Goal: Contribute content

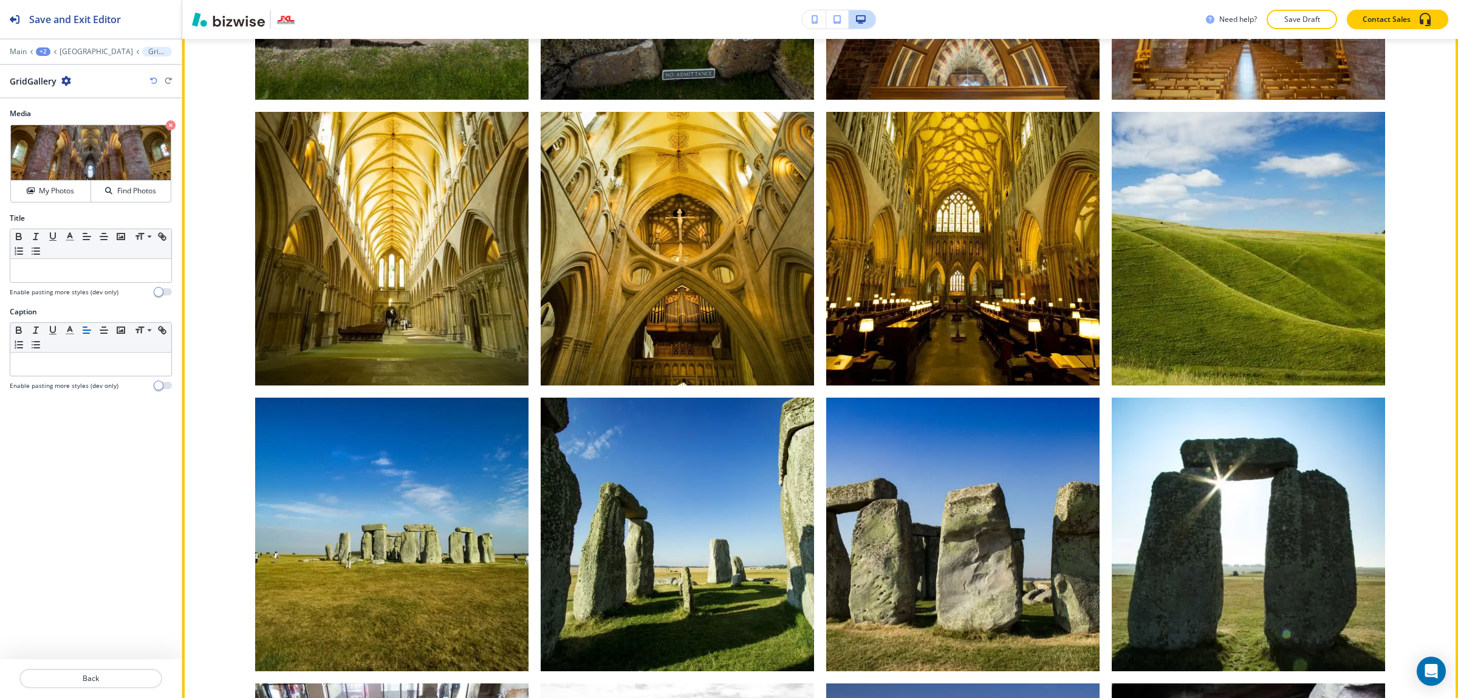
scroll to position [1644, 0]
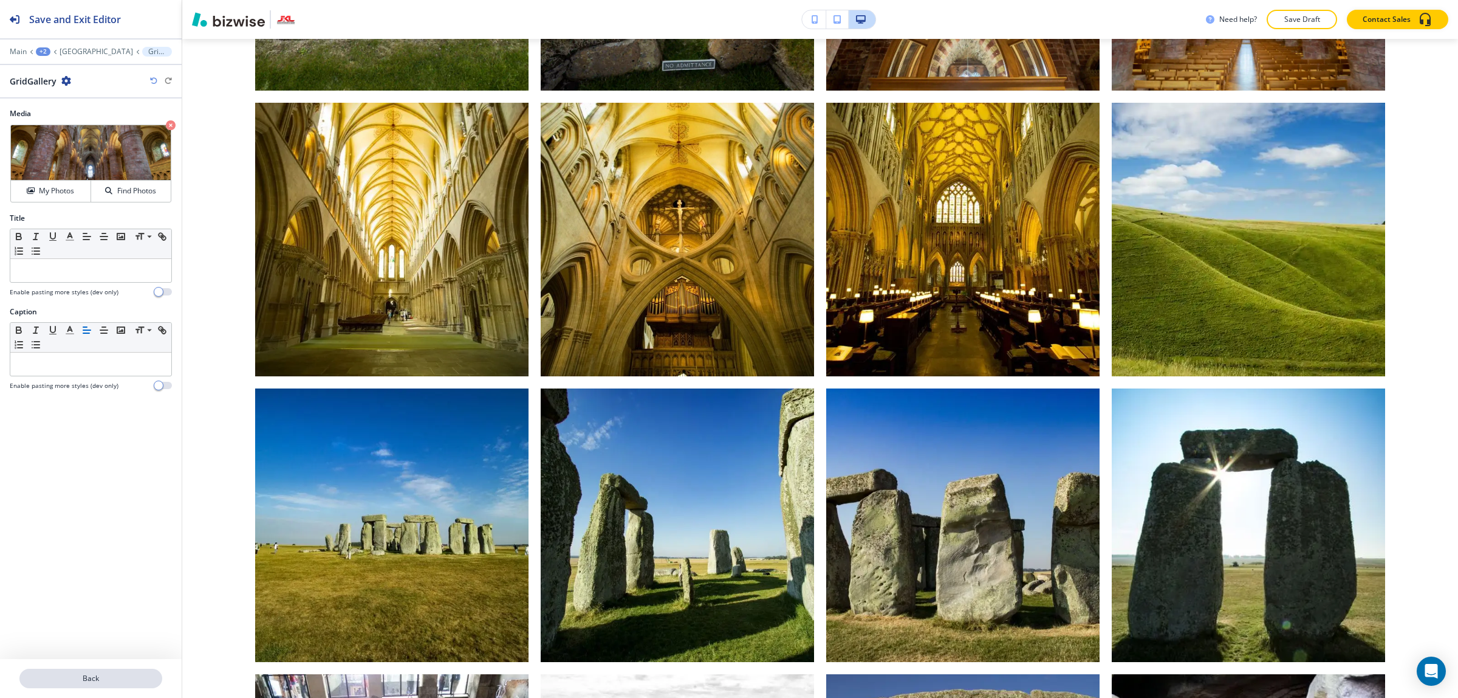
click at [88, 682] on p "Back" at bounding box center [91, 678] width 140 height 11
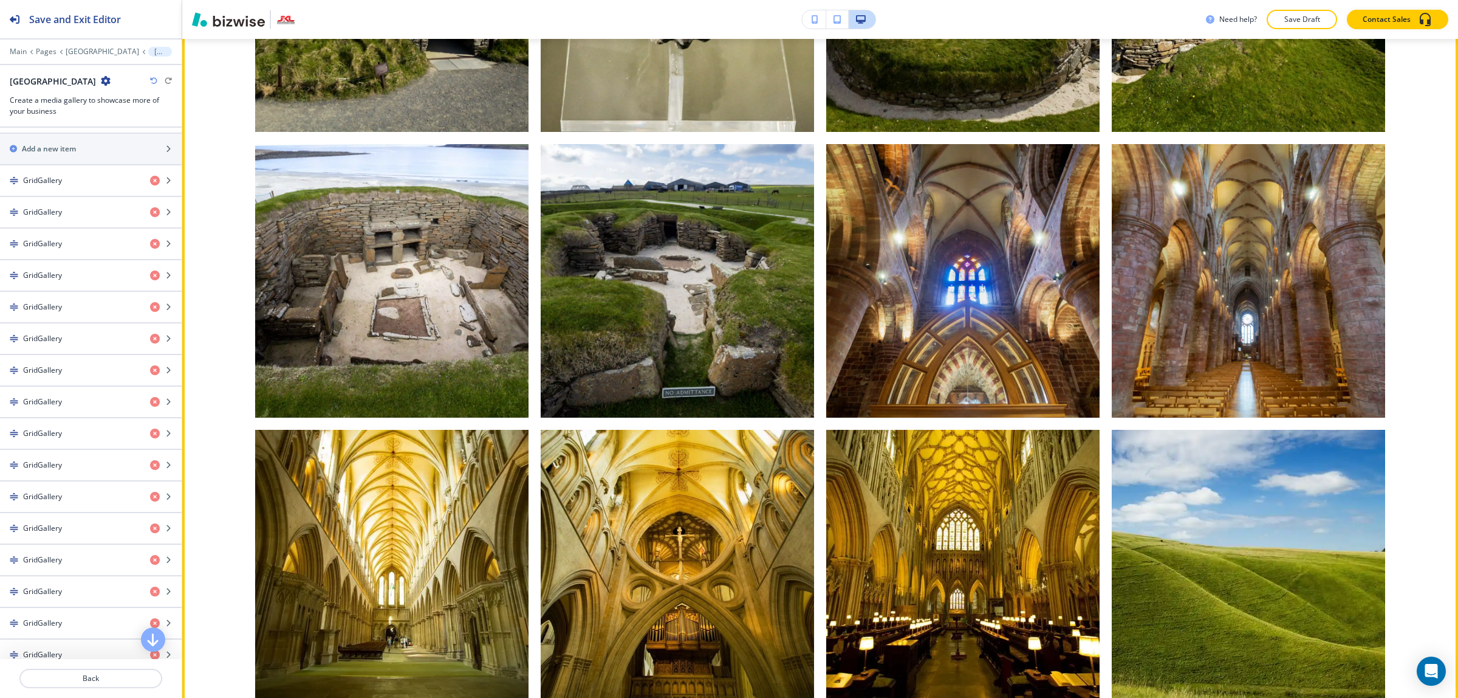
scroll to position [1319, 0]
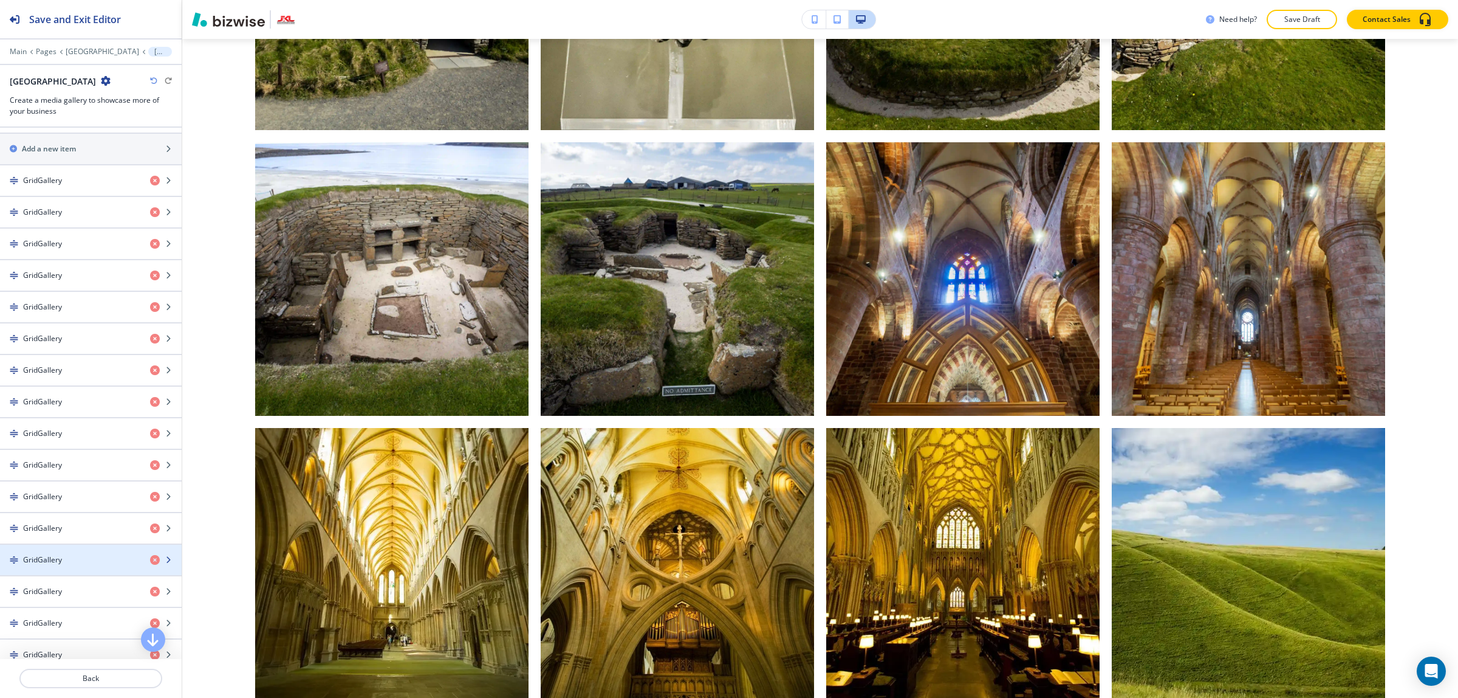
click at [58, 575] on div "button" at bounding box center [91, 570] width 182 height 10
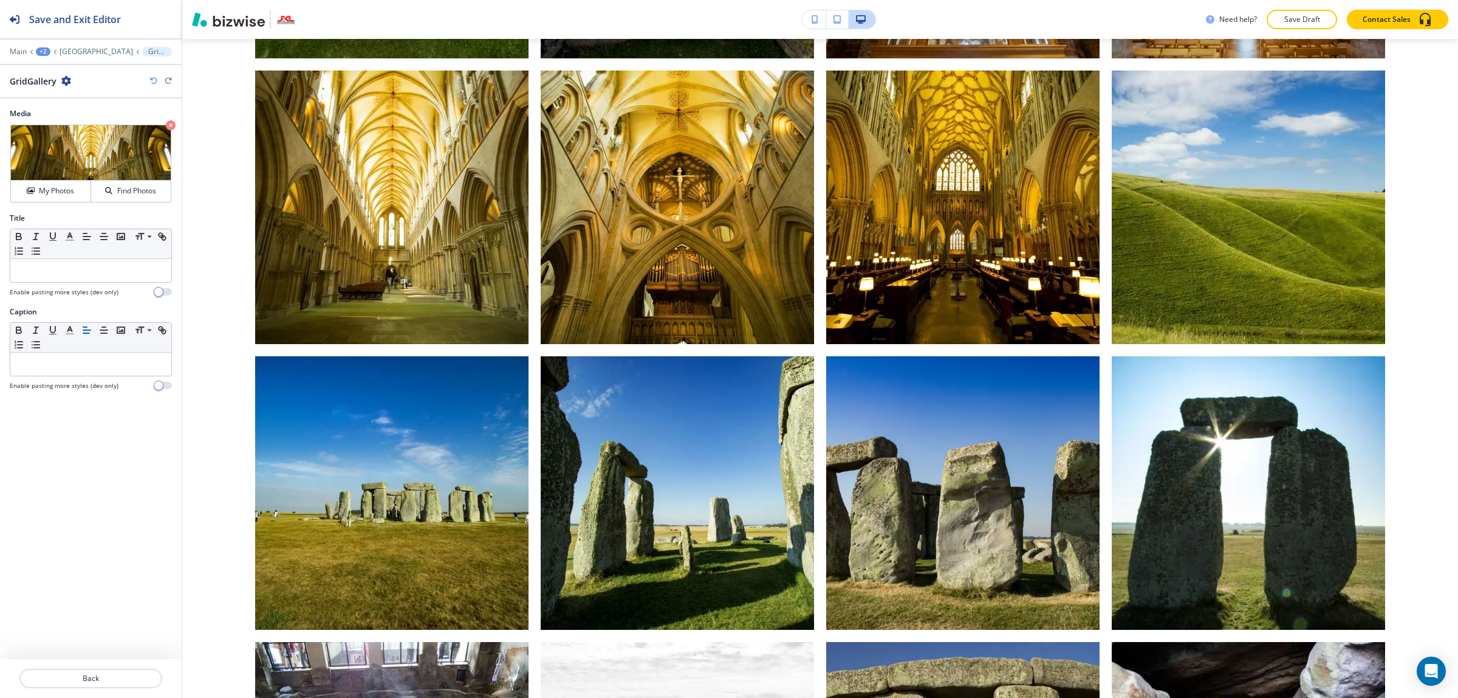
scroll to position [1699, 0]
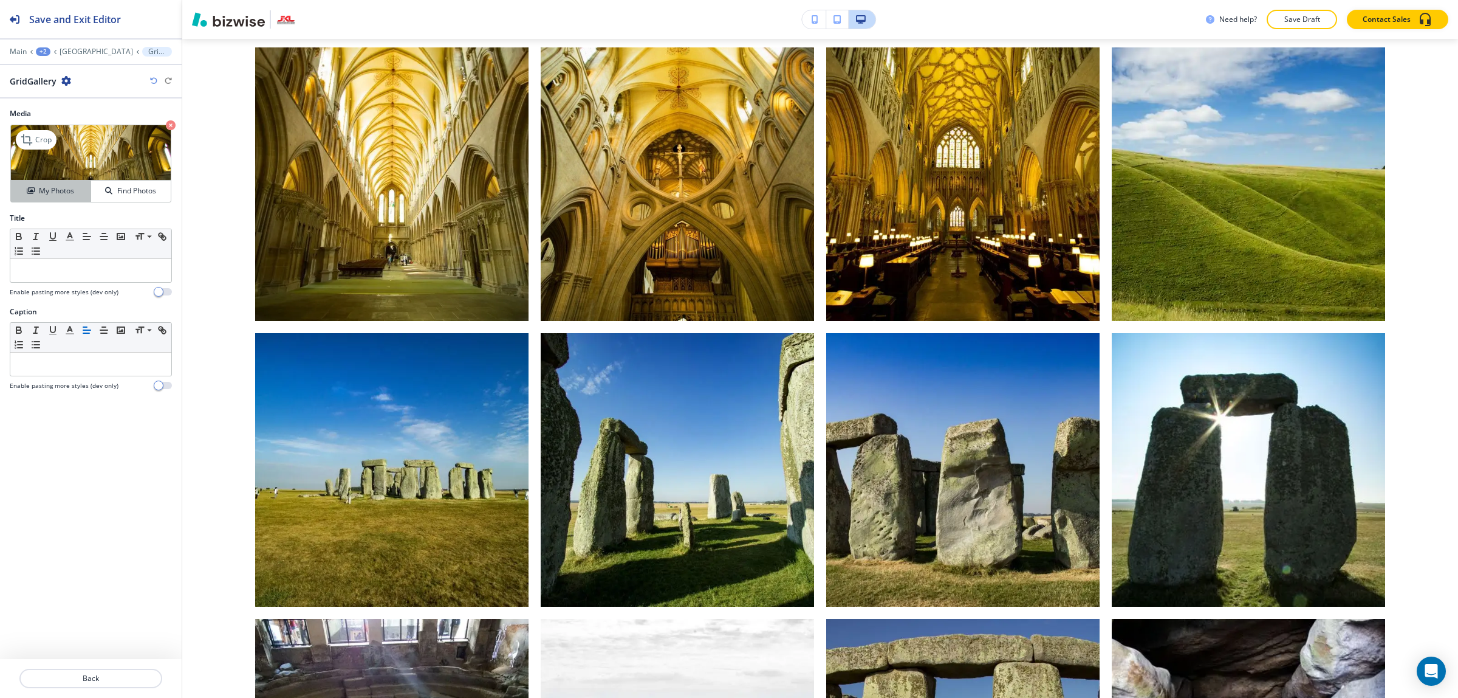
click at [58, 189] on h4 "My Photos" at bounding box center [56, 190] width 35 height 11
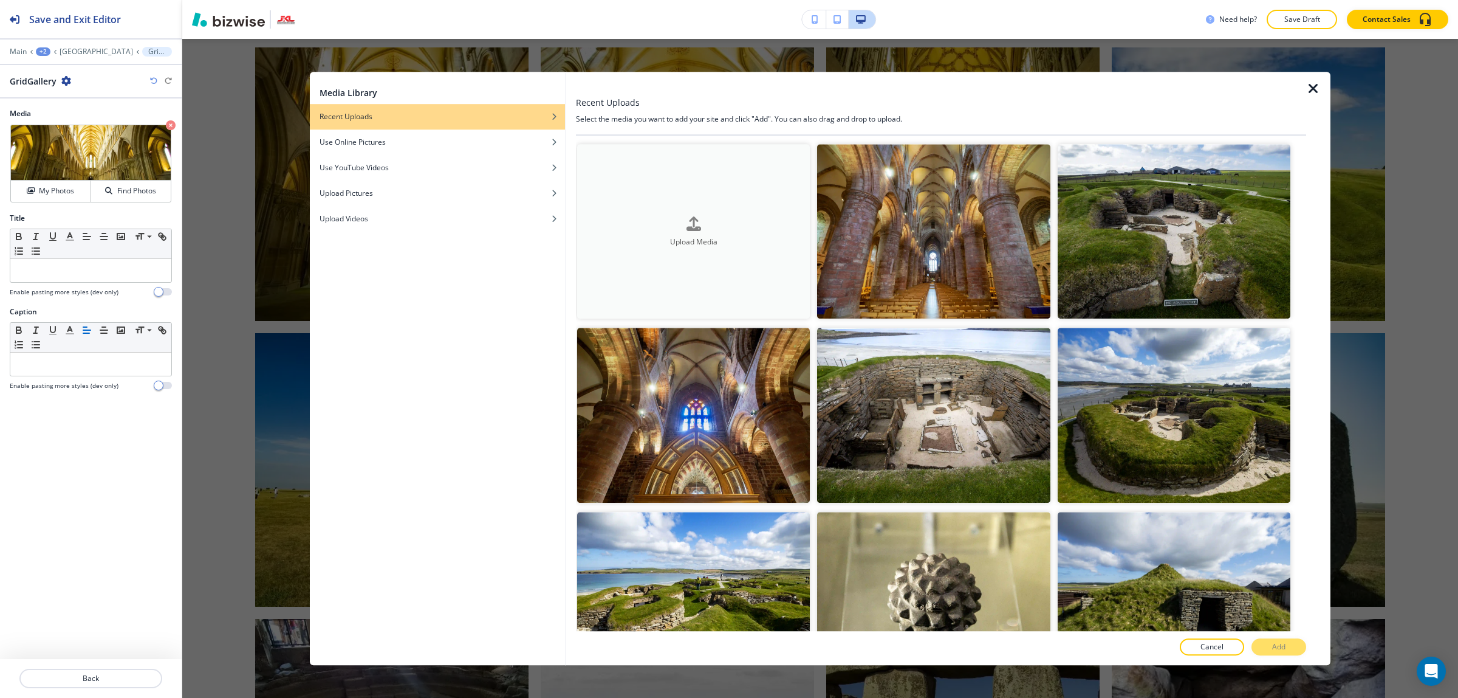
click at [626, 245] on button "Upload Media" at bounding box center [693, 231] width 233 height 174
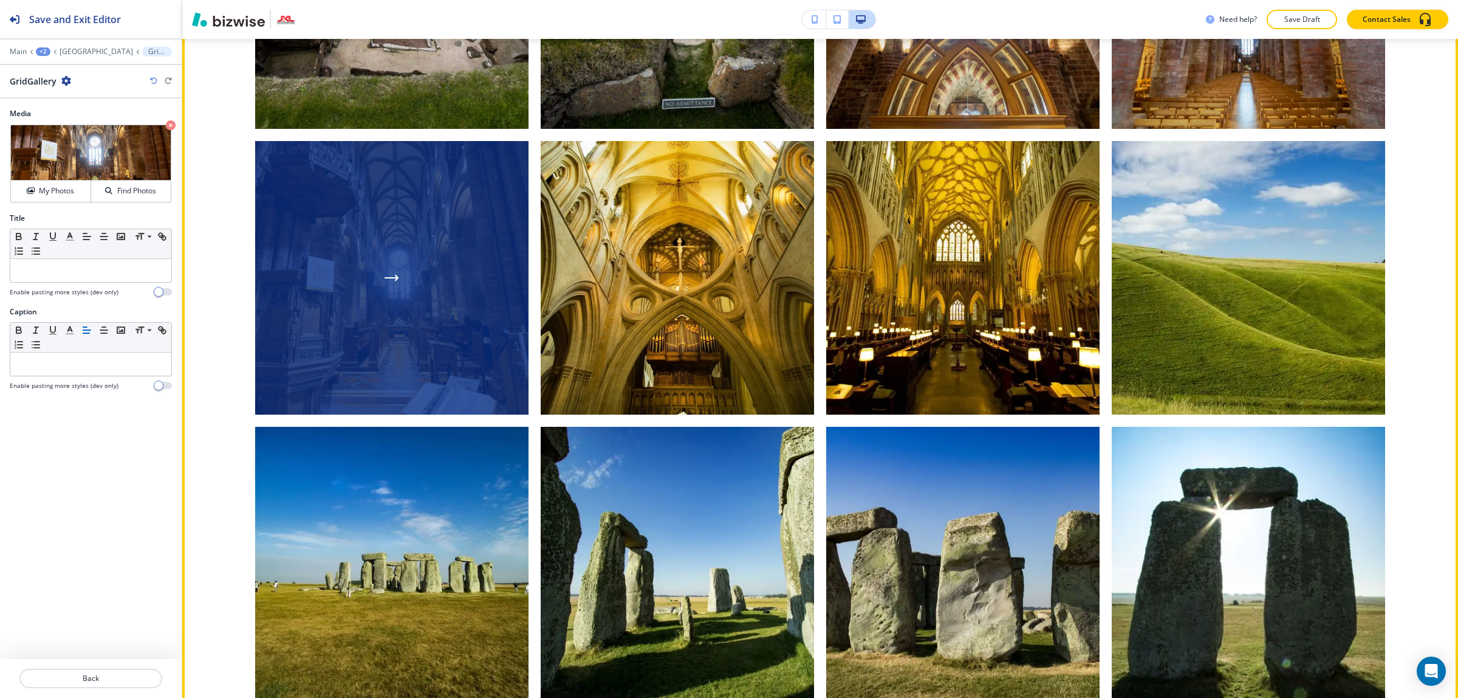
scroll to position [1547, 0]
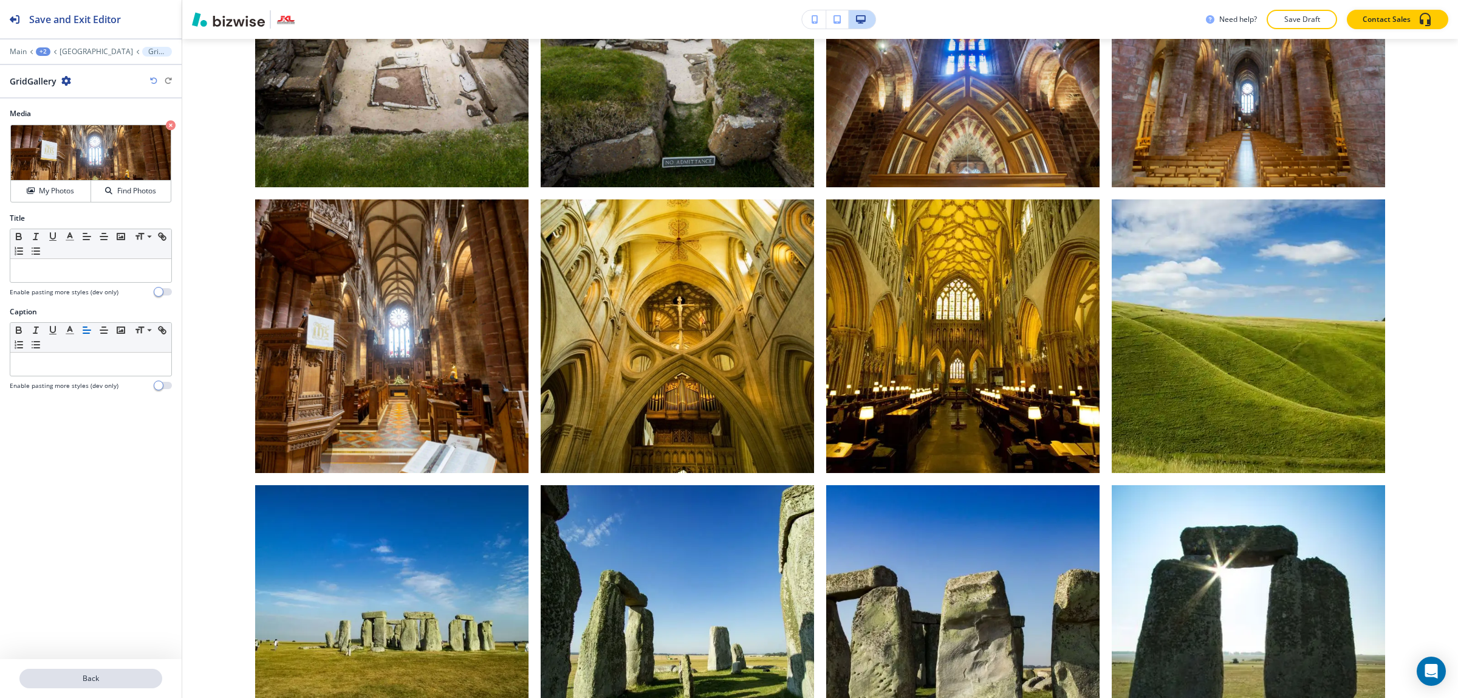
click at [122, 682] on p "Back" at bounding box center [91, 678] width 140 height 11
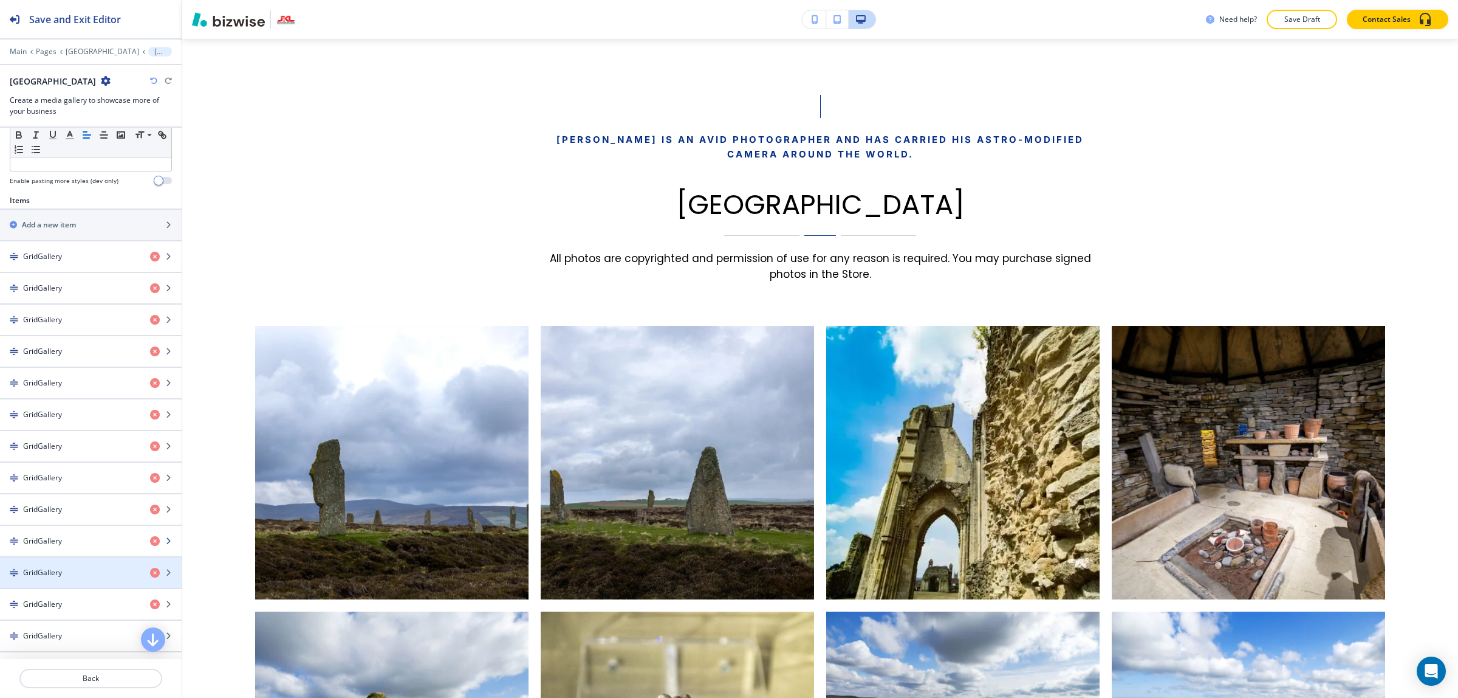
scroll to position [559, 0]
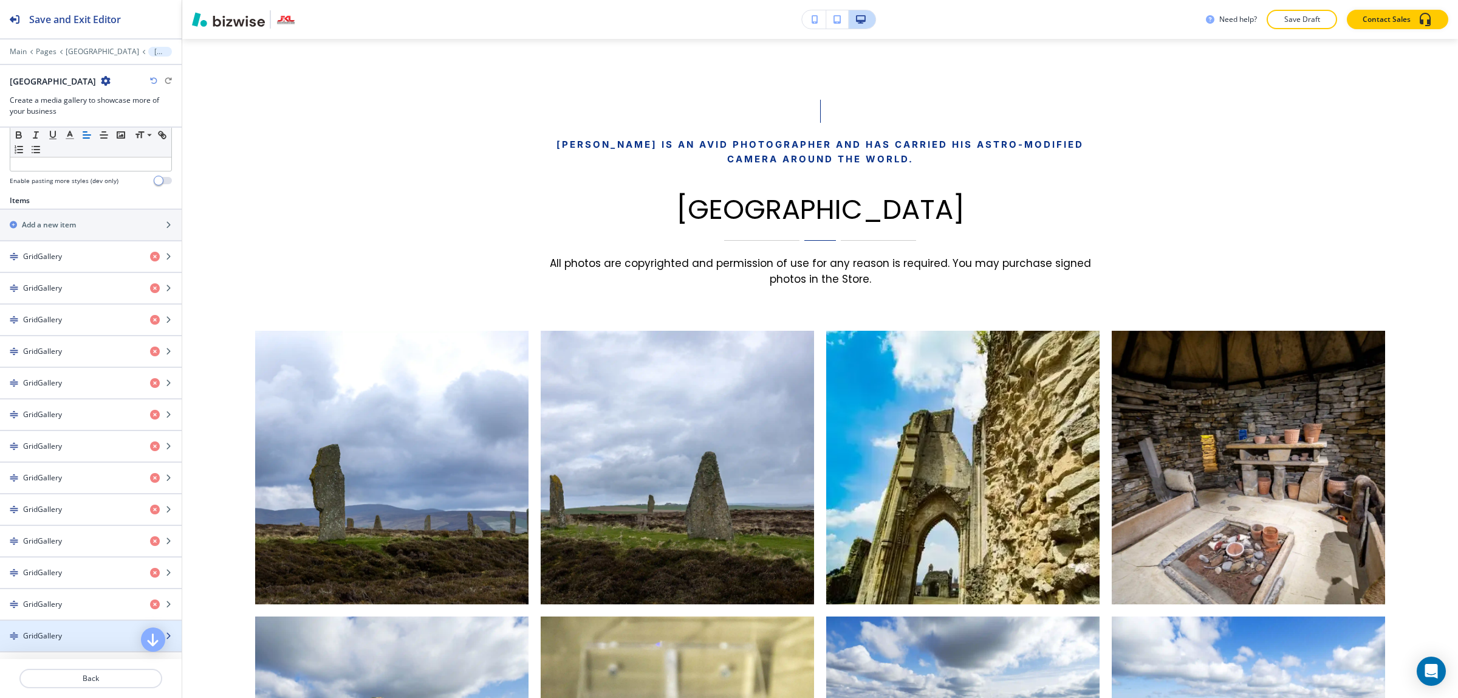
click at [91, 638] on div "GridGallery" at bounding box center [70, 635] width 140 height 11
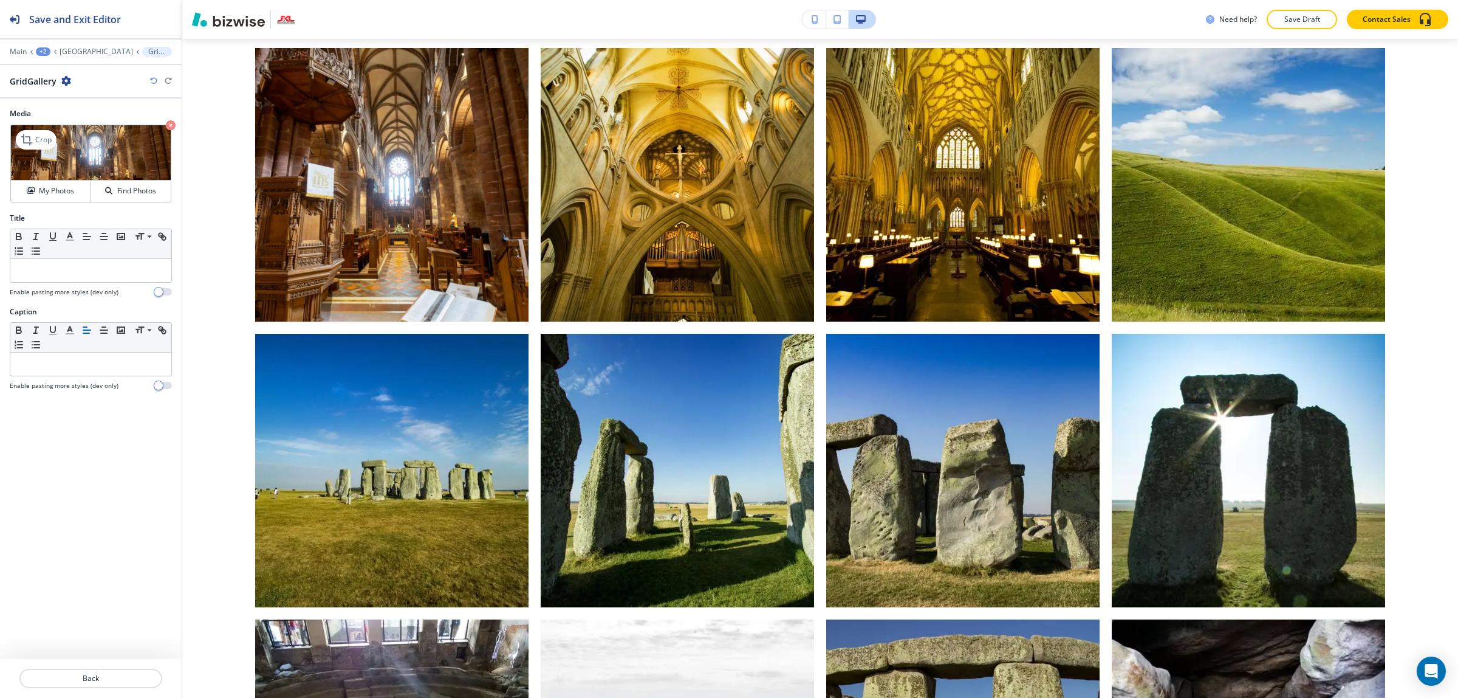
scroll to position [1699, 0]
click at [47, 196] on h4 "My Photos" at bounding box center [56, 190] width 35 height 11
click at [32, 142] on icon at bounding box center [28, 139] width 15 height 15
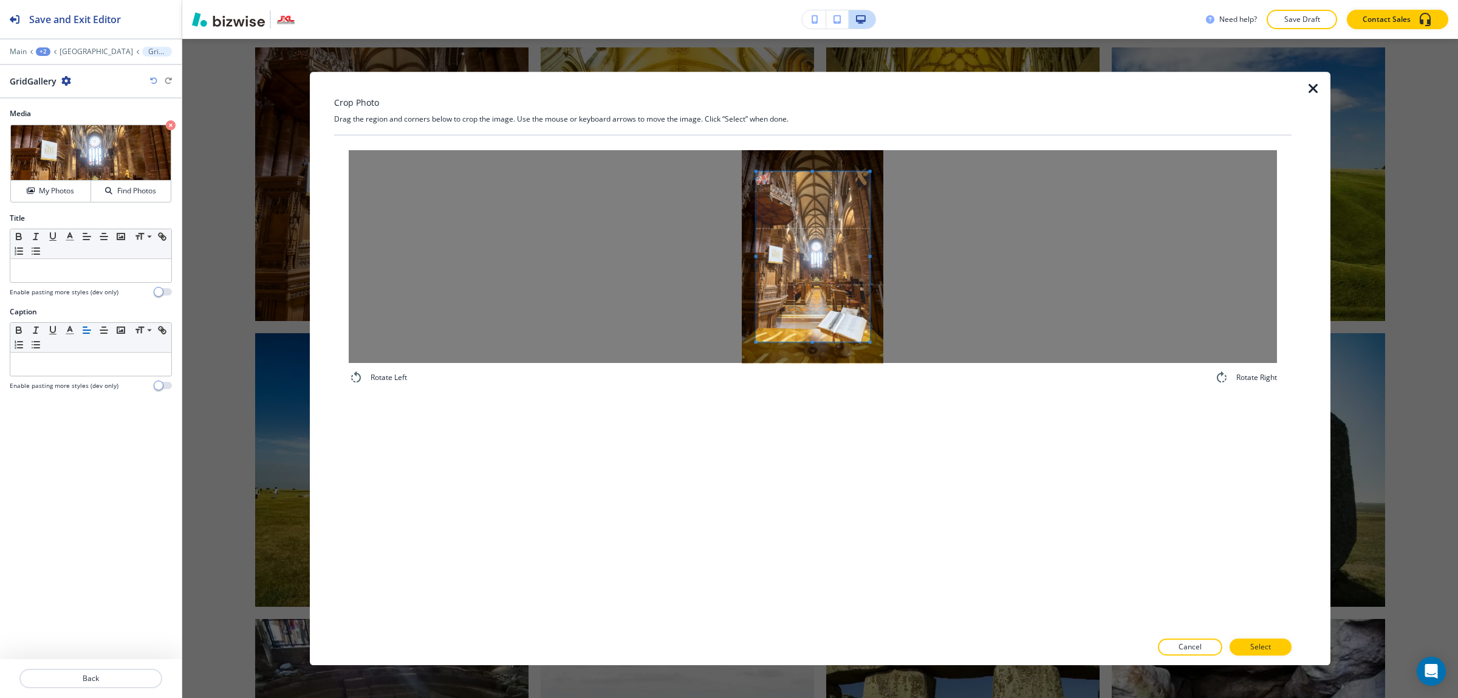
click at [1308, 88] on icon "button" at bounding box center [1313, 88] width 15 height 15
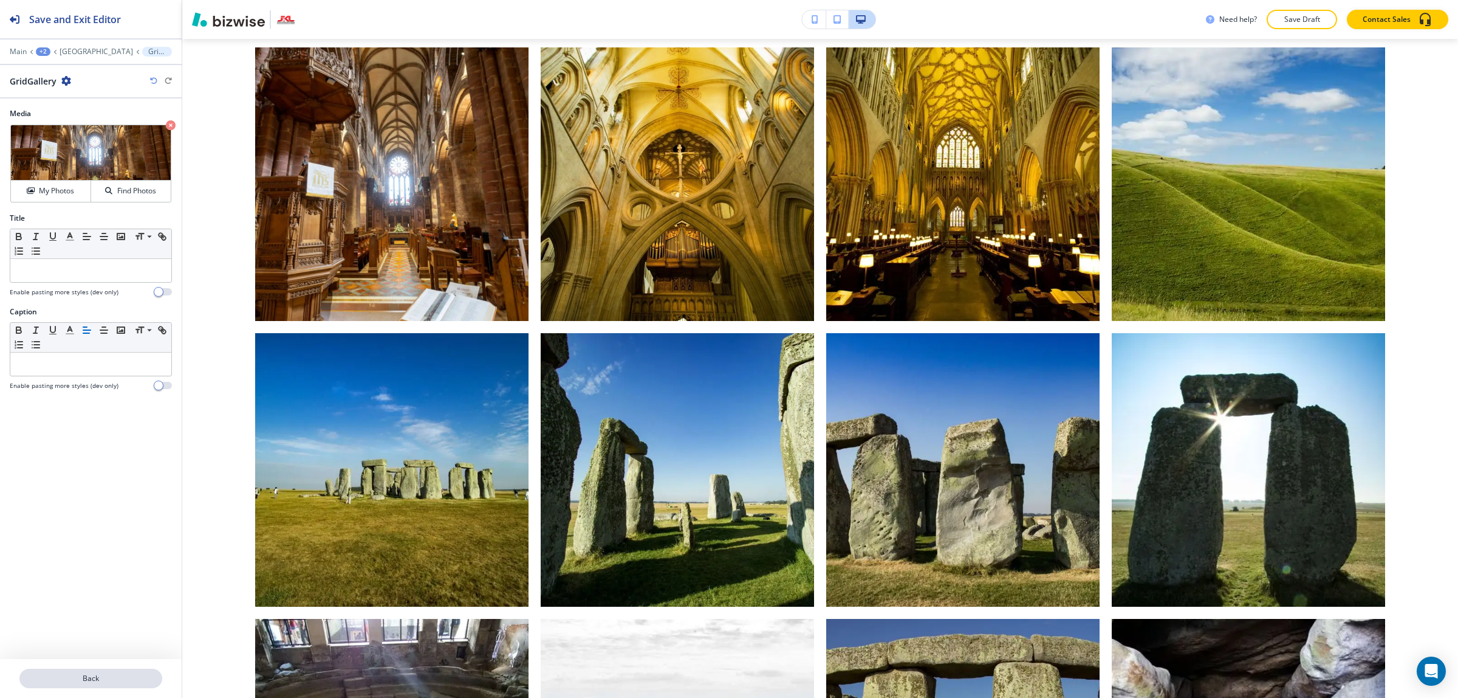
click at [141, 684] on p "Back" at bounding box center [91, 678] width 140 height 11
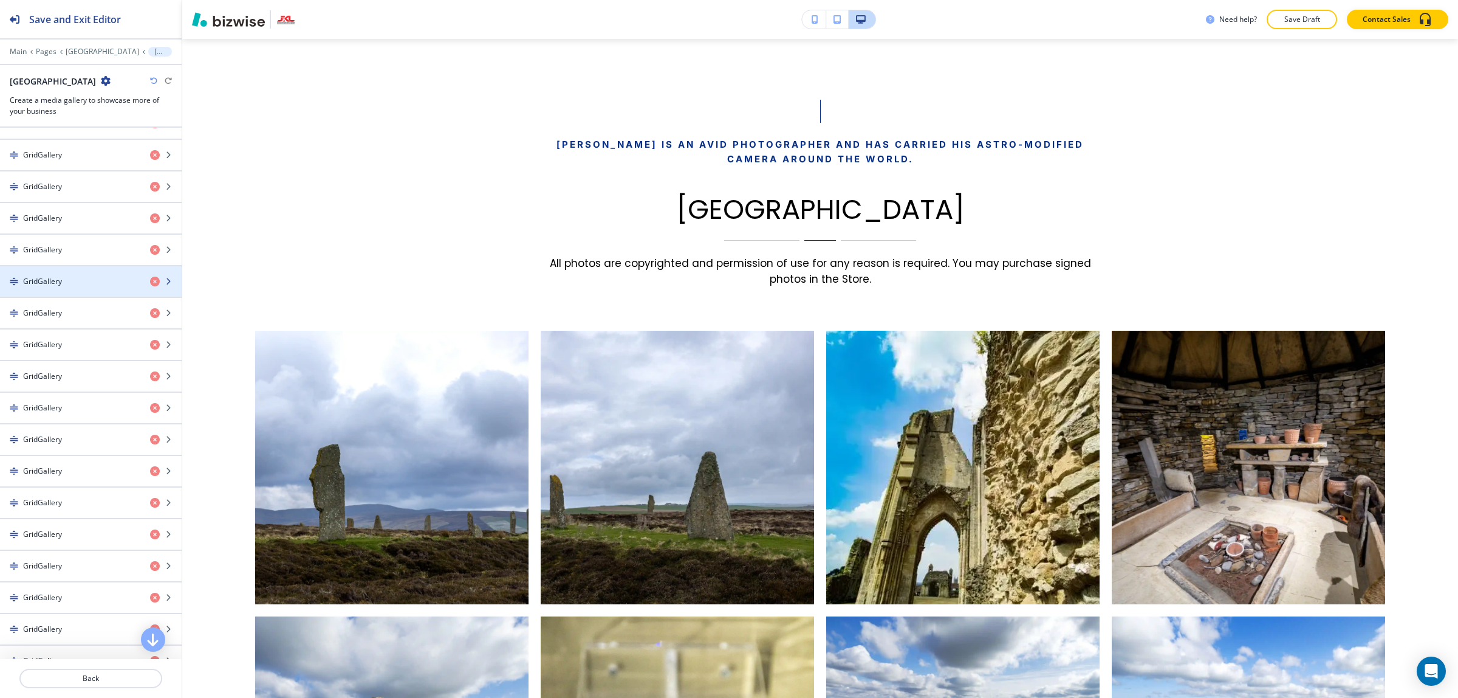
scroll to position [608, 0]
click at [69, 476] on div "GridGallery" at bounding box center [70, 470] width 140 height 11
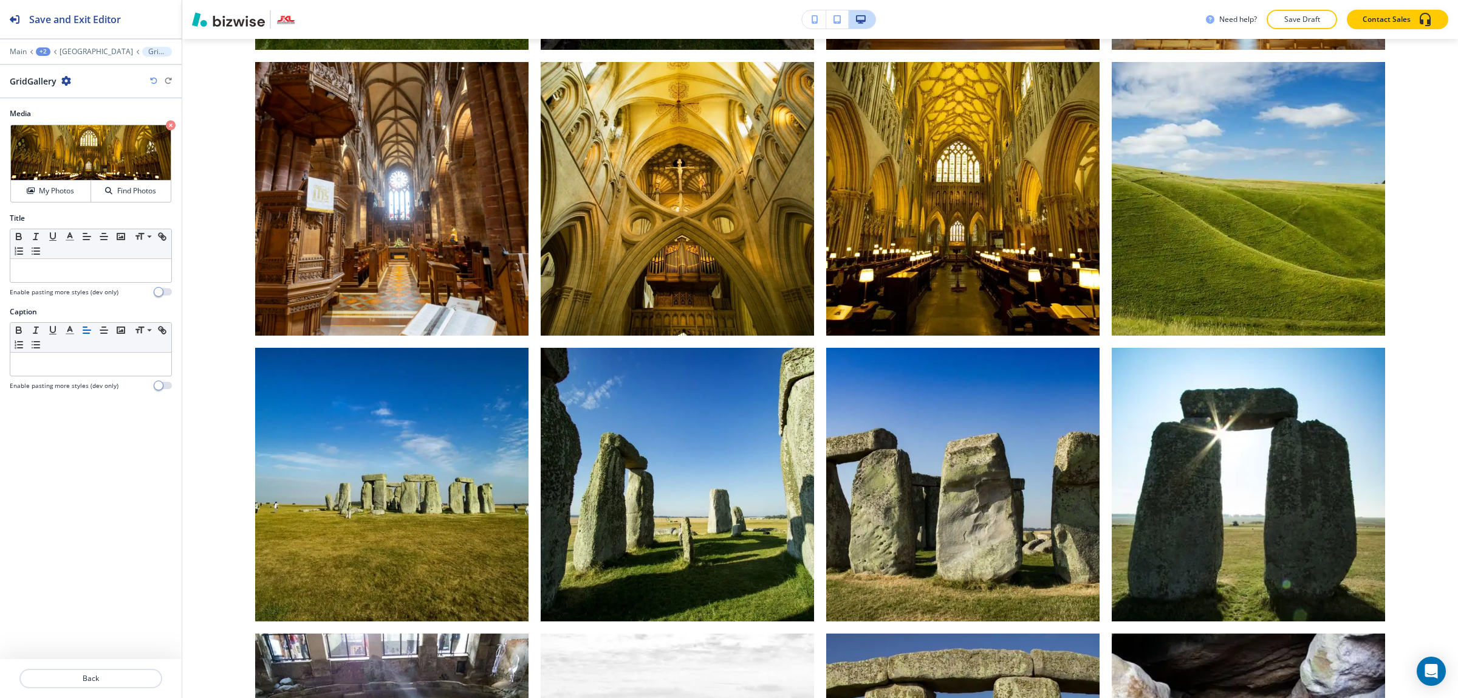
scroll to position [1699, 0]
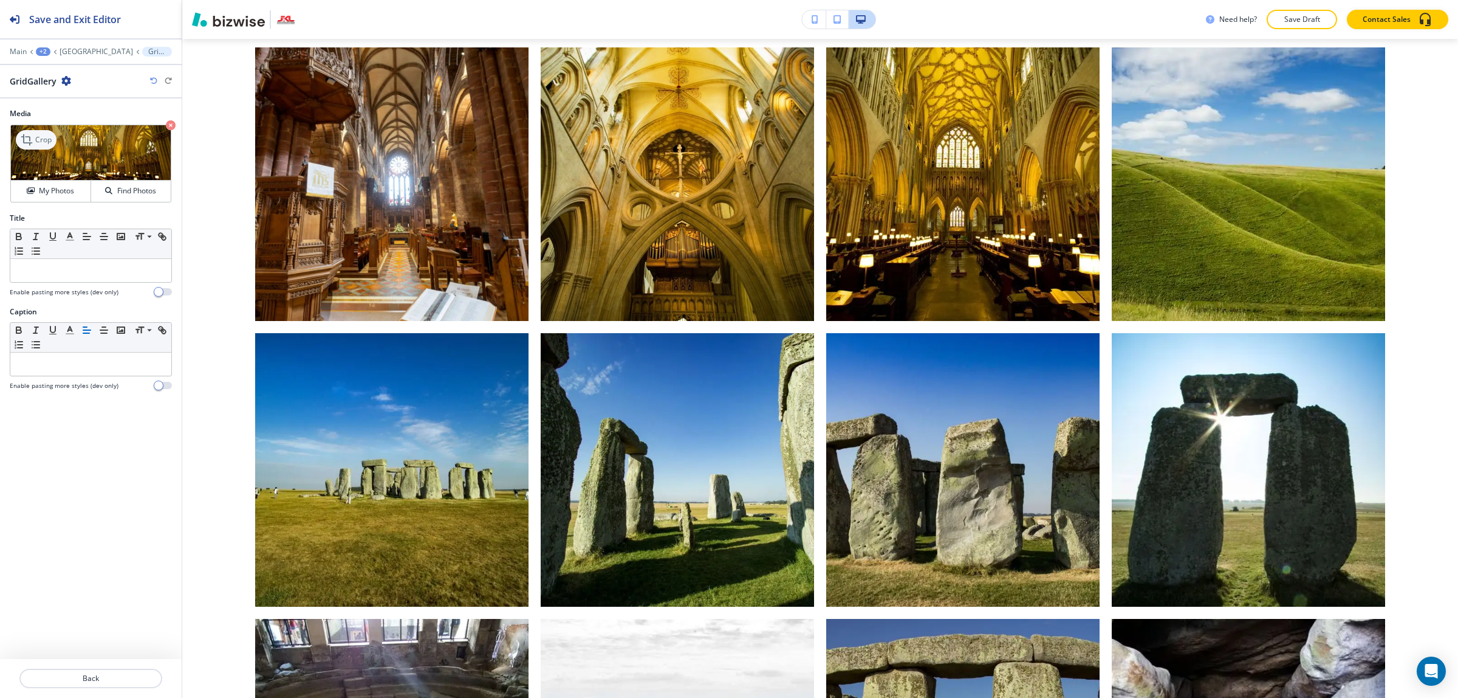
click at [36, 137] on p "Crop" at bounding box center [43, 139] width 16 height 11
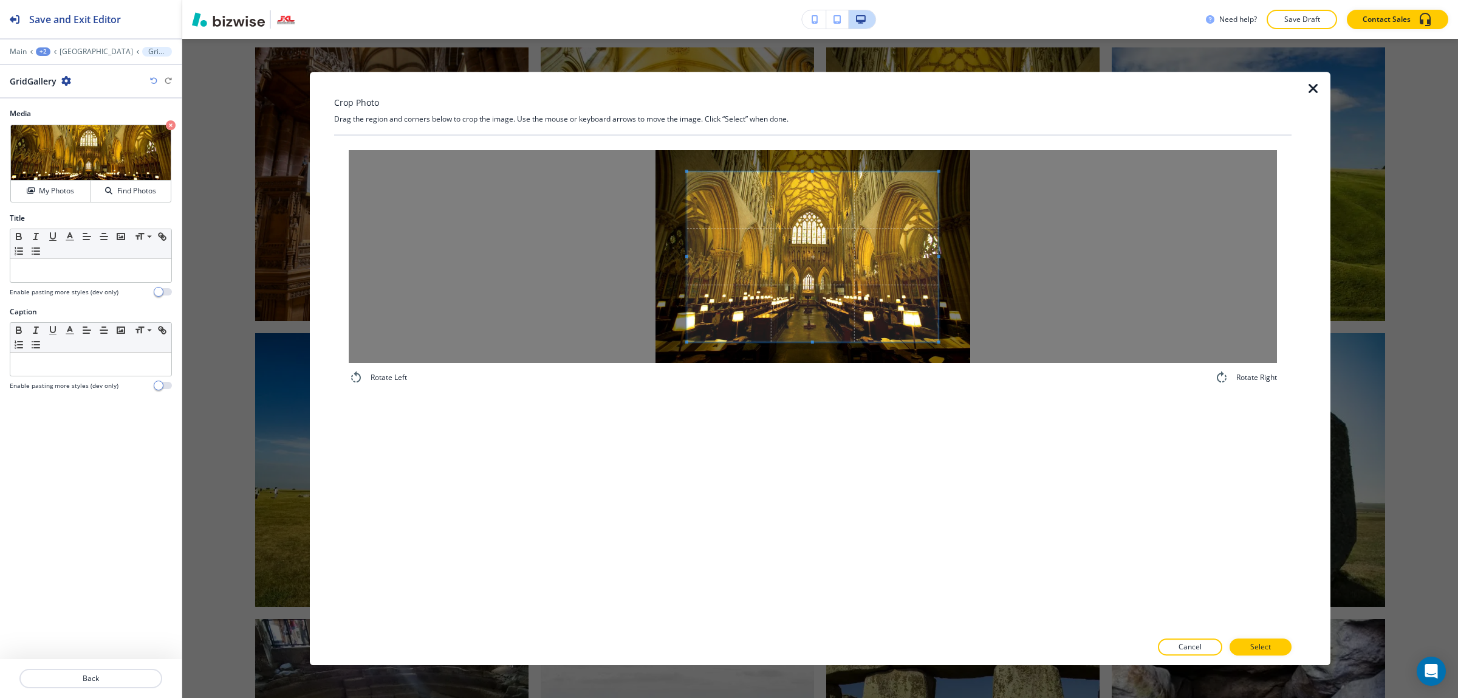
click at [1316, 97] on div at bounding box center [1323, 368] width 15 height 593
click at [1317, 89] on icon "button" at bounding box center [1313, 88] width 15 height 15
